Goal: Find specific page/section: Find specific page/section

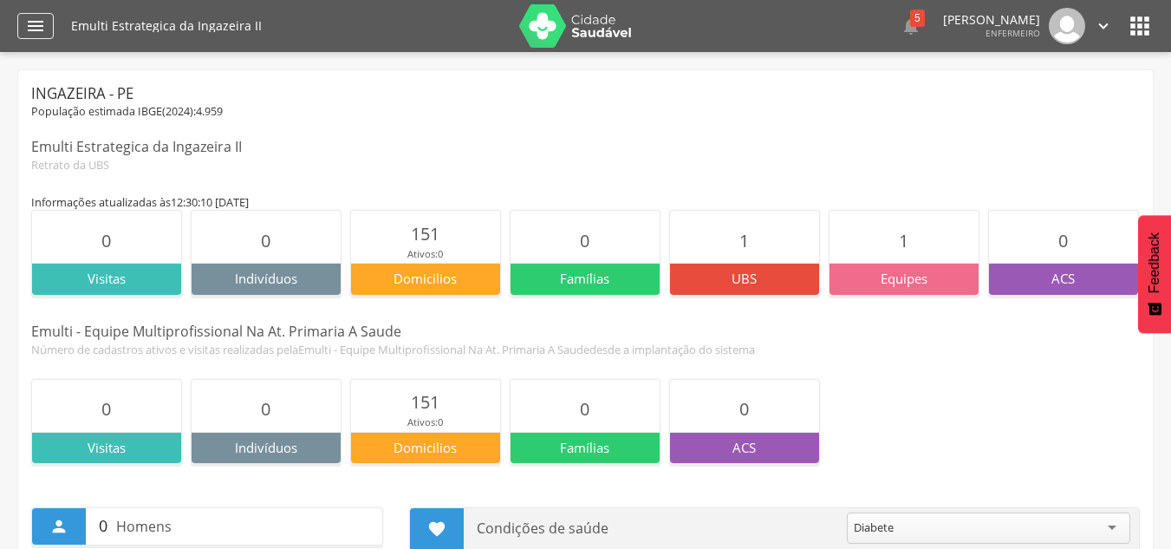
click at [25, 29] on icon "" at bounding box center [35, 26] width 21 height 21
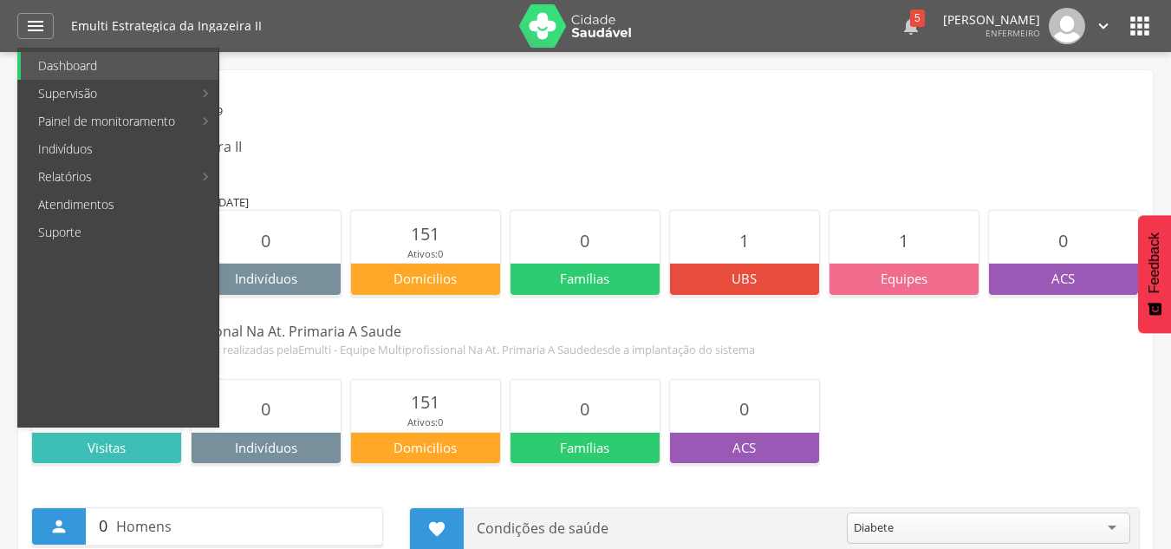
click at [910, 20] on div "5" at bounding box center [917, 18] width 15 height 17
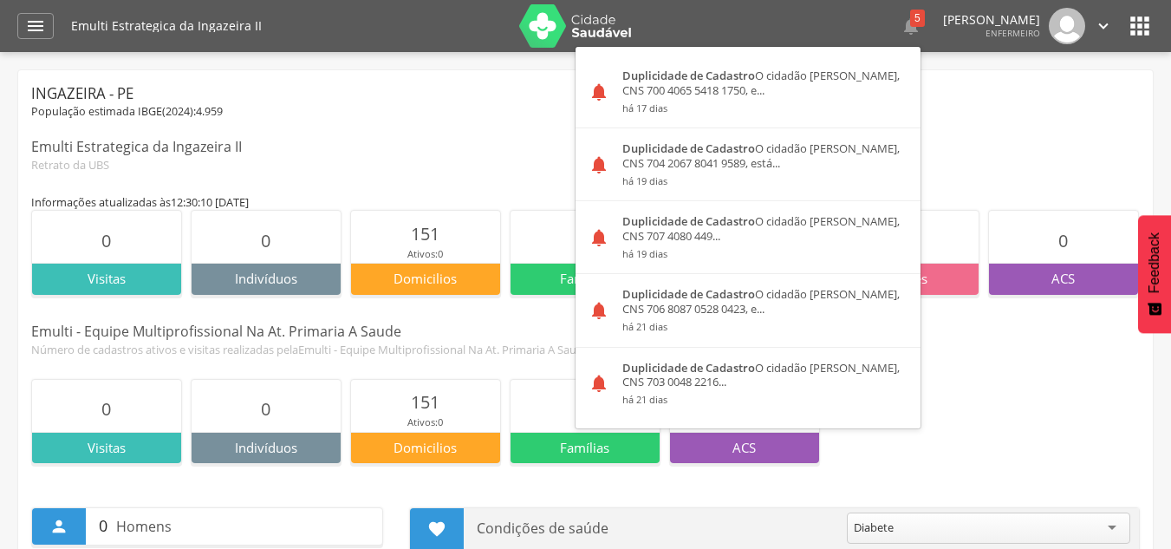
click at [964, 14] on p "[PERSON_NAME]" at bounding box center [991, 20] width 97 height 12
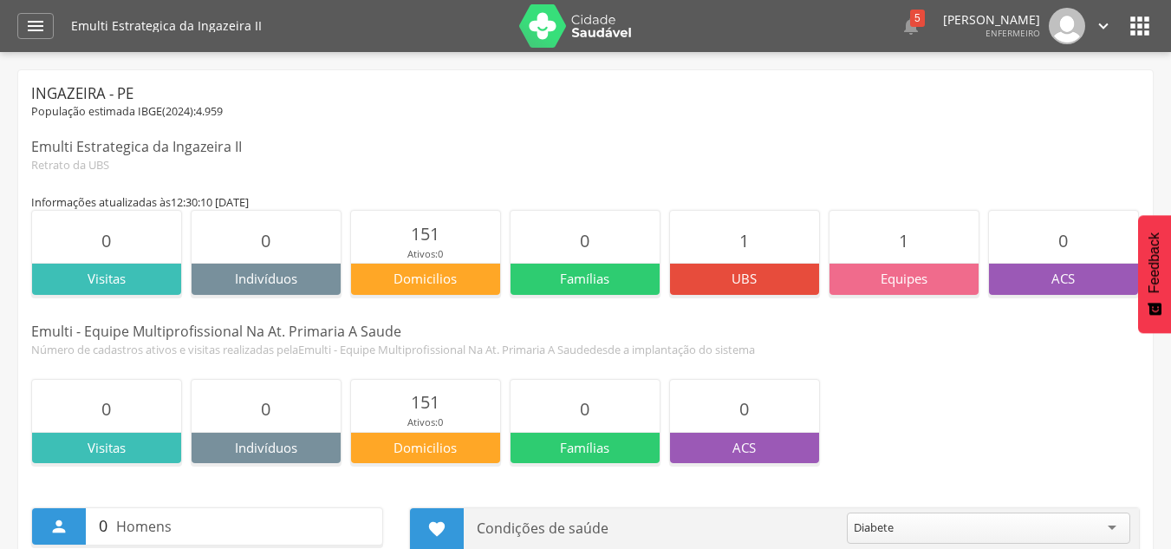
click at [1098, 22] on icon "" at bounding box center [1103, 25] width 19 height 19
click at [873, 54] on div " Supervisão  Distritos  Ubs Coordenador: - Ingazeira / PE Intervalo de Tempo…" at bounding box center [585, 326] width 1171 height 549
click at [1146, 25] on icon "" at bounding box center [1140, 26] width 28 height 28
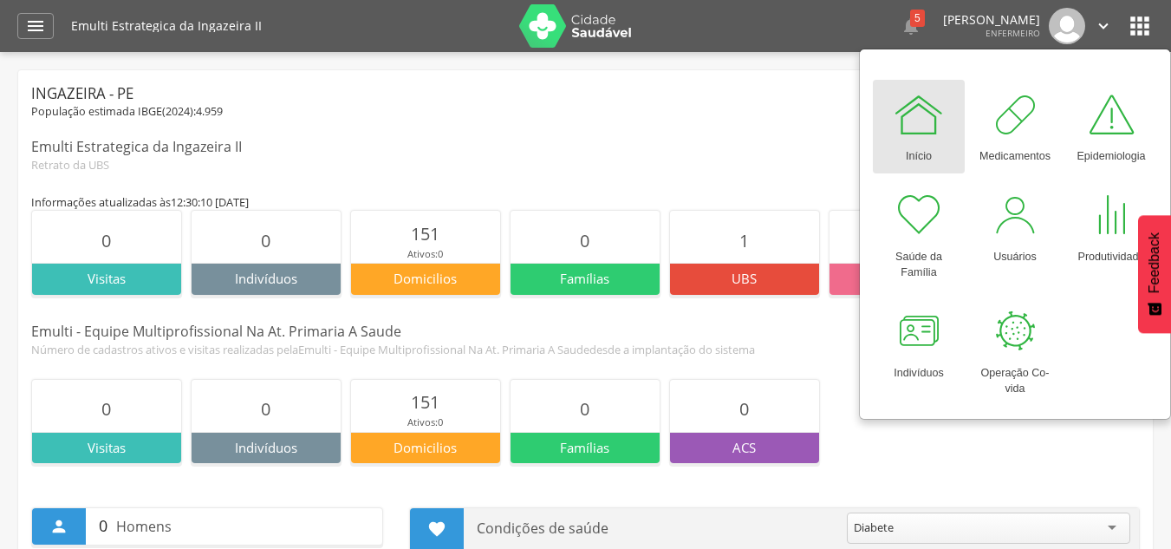
click at [1146, 25] on icon "" at bounding box center [1140, 26] width 28 height 28
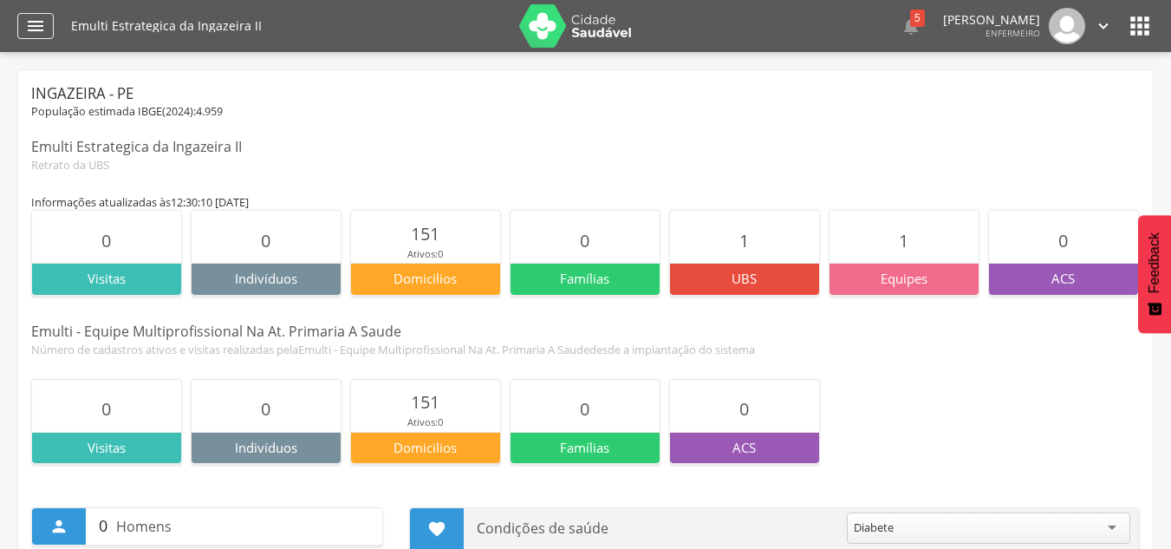
click at [42, 29] on icon "" at bounding box center [35, 26] width 21 height 21
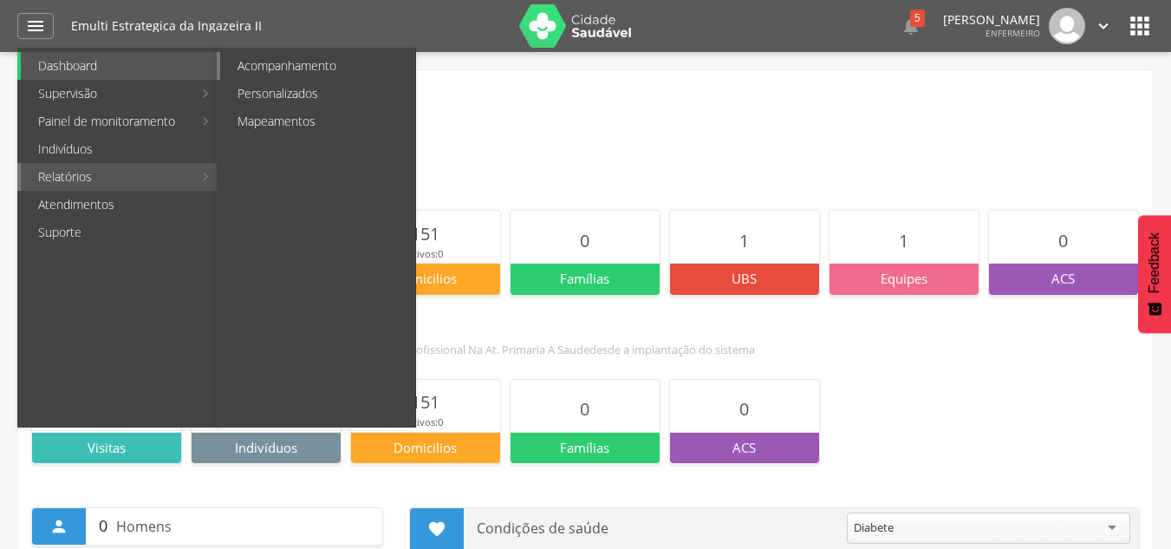
click at [276, 58] on link "Acompanhamento" at bounding box center [317, 66] width 195 height 28
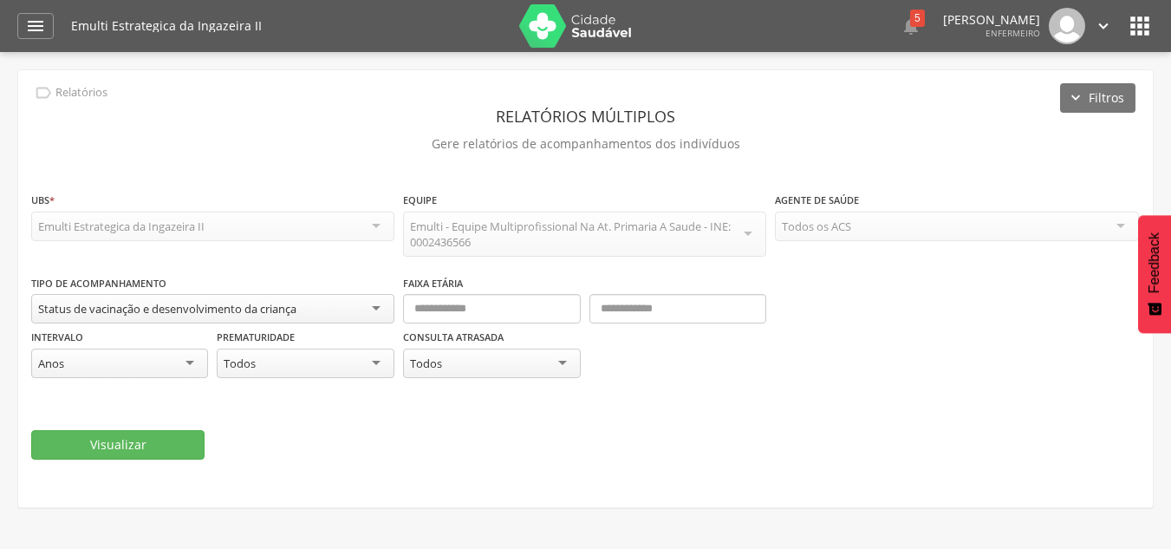
click at [730, 240] on div "Emulti - Equipe Multiprofissional Na At. Primaria A Saude - INE: 0002436566" at bounding box center [584, 233] width 349 height 31
click at [749, 233] on div "Emulti - Equipe Multiprofissional Na At. Primaria A Saude - INE: 0002436566" at bounding box center [584, 233] width 363 height 45
click at [244, 232] on div "Emulti Estrategica da Ingazeira II" at bounding box center [212, 225] width 363 height 29
